Goal: Check status: Check status

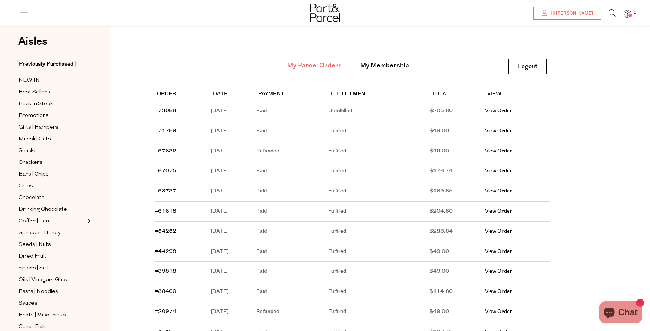
scroll to position [25, 0]
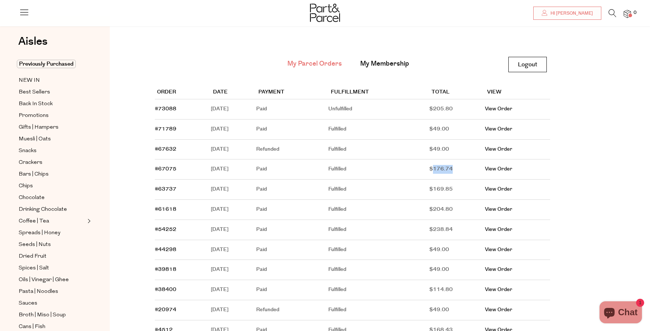
drag, startPoint x: 475, startPoint y: 169, endPoint x: 453, endPoint y: 166, distance: 22.5
click at [453, 166] on td "$176.74" at bounding box center [458, 169] width 56 height 20
copy td "176.74"
drag, startPoint x: 475, startPoint y: 186, endPoint x: 453, endPoint y: 186, distance: 22.0
click at [453, 186] on td "$169.85" at bounding box center [458, 189] width 56 height 20
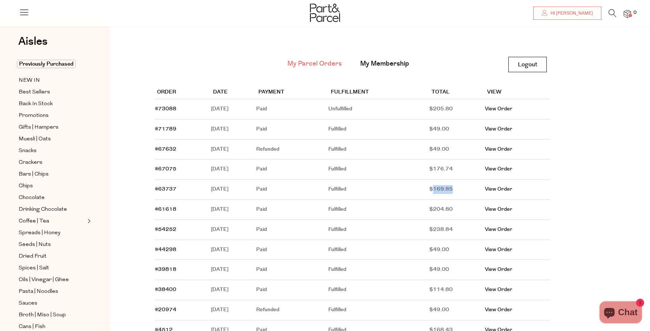
copy td "169.85"
drag, startPoint x: 475, startPoint y: 210, endPoint x: 454, endPoint y: 209, distance: 20.9
click at [454, 209] on td "$204.80" at bounding box center [458, 210] width 56 height 20
copy td "204.80"
drag, startPoint x: 473, startPoint y: 228, endPoint x: 455, endPoint y: 227, distance: 18.7
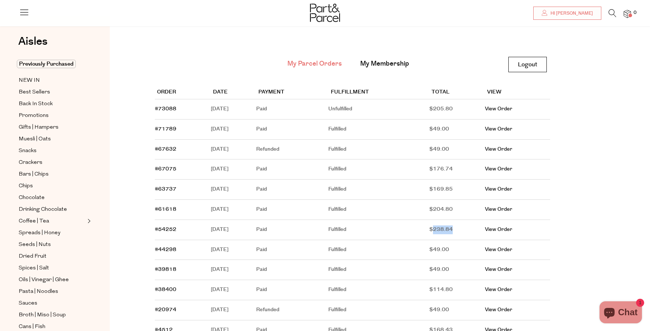
click at [455, 227] on td "$238.84" at bounding box center [458, 230] width 56 height 20
copy td "238.84"
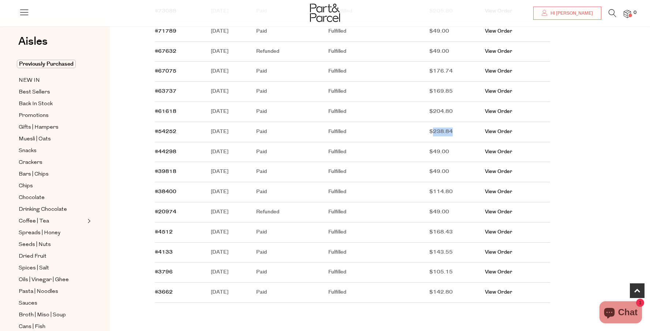
scroll to position [123, 0]
